Goal: Browse casually

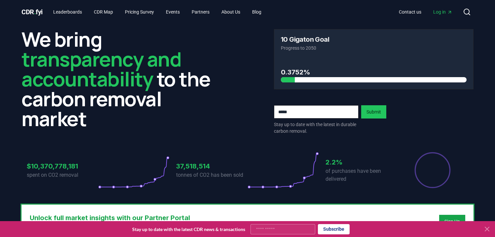
click at [343, 169] on p "of purchases have been delivered" at bounding box center [361, 175] width 71 height 16
drag, startPoint x: 328, startPoint y: 161, endPoint x: 337, endPoint y: 169, distance: 12.4
click at [337, 169] on div "2.2% of purchases have been delivered" at bounding box center [361, 169] width 71 height 37
click at [337, 169] on p "of purchases have been delivered" at bounding box center [361, 175] width 71 height 16
drag, startPoint x: 344, startPoint y: 174, endPoint x: 337, endPoint y: 162, distance: 14.1
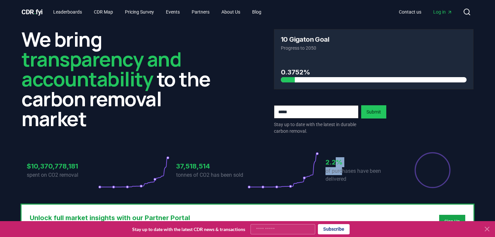
click at [337, 162] on div "2.2% of purchases have been delivered" at bounding box center [361, 169] width 71 height 37
click at [337, 162] on h3 "2.2%" at bounding box center [361, 162] width 71 height 10
drag, startPoint x: 320, startPoint y: 158, endPoint x: 350, endPoint y: 186, distance: 40.9
click at [350, 186] on div "$10,370,778,181 spent on CO2 removal 37,518,514 tonnes of CO2 has been sold 2.2…" at bounding box center [248, 169] width 442 height 37
click at [350, 186] on div "2.2% of purchases have been delivered" at bounding box center [361, 169] width 71 height 37
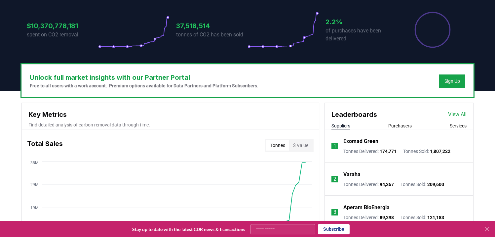
drag, startPoint x: 343, startPoint y: 151, endPoint x: 336, endPoint y: 178, distance: 27.6
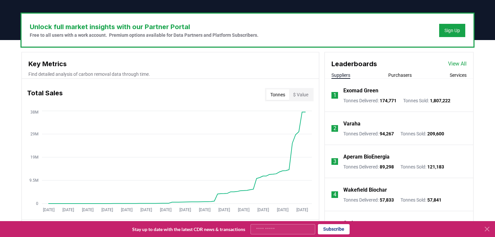
scroll to position [210, 0]
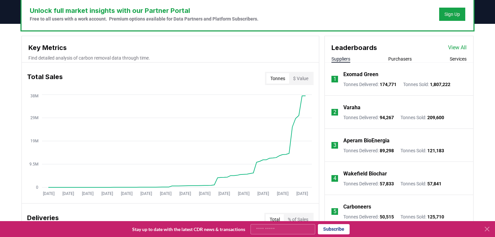
drag, startPoint x: 482, startPoint y: 168, endPoint x: 477, endPoint y: 188, distance: 20.1
